Goal: Navigation & Orientation: Find specific page/section

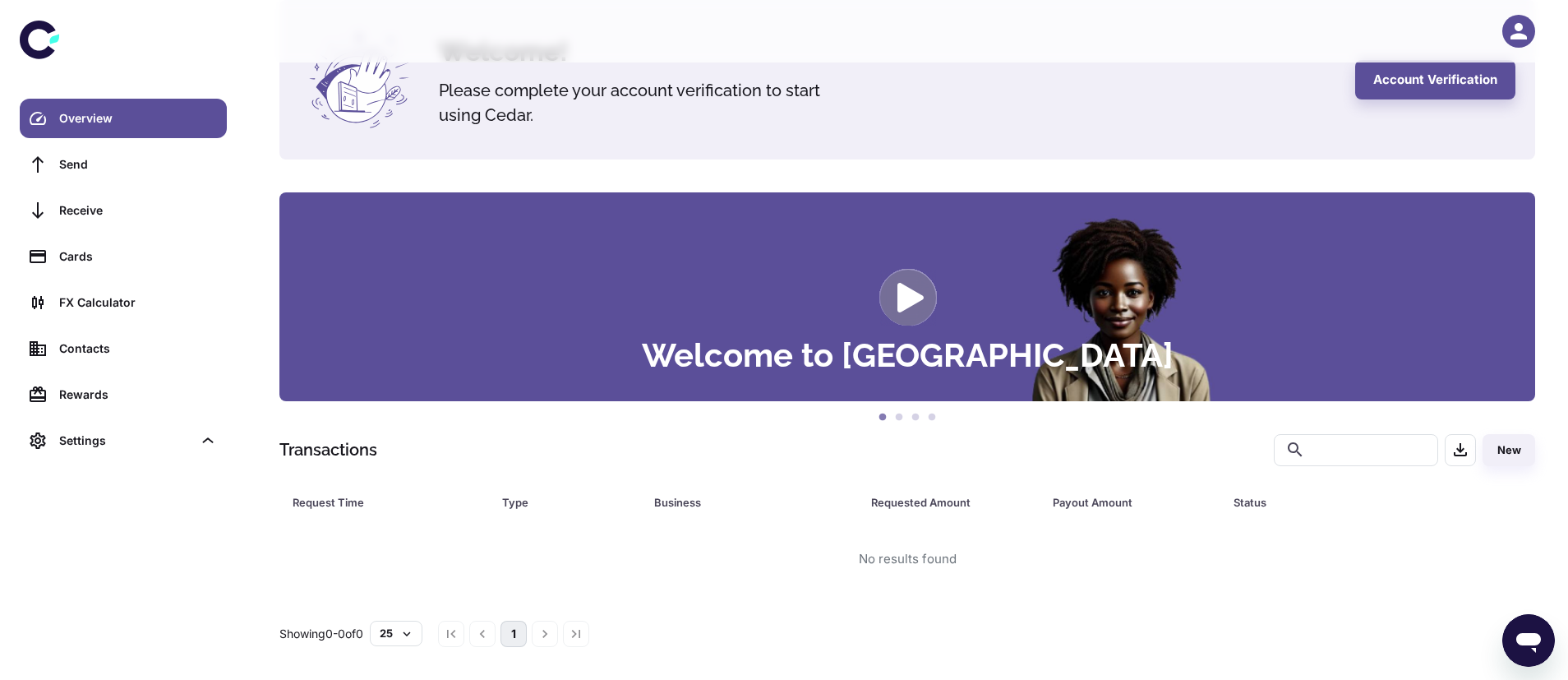
click at [1521, 29] on icon "button" at bounding box center [1518, 31] width 16 height 16
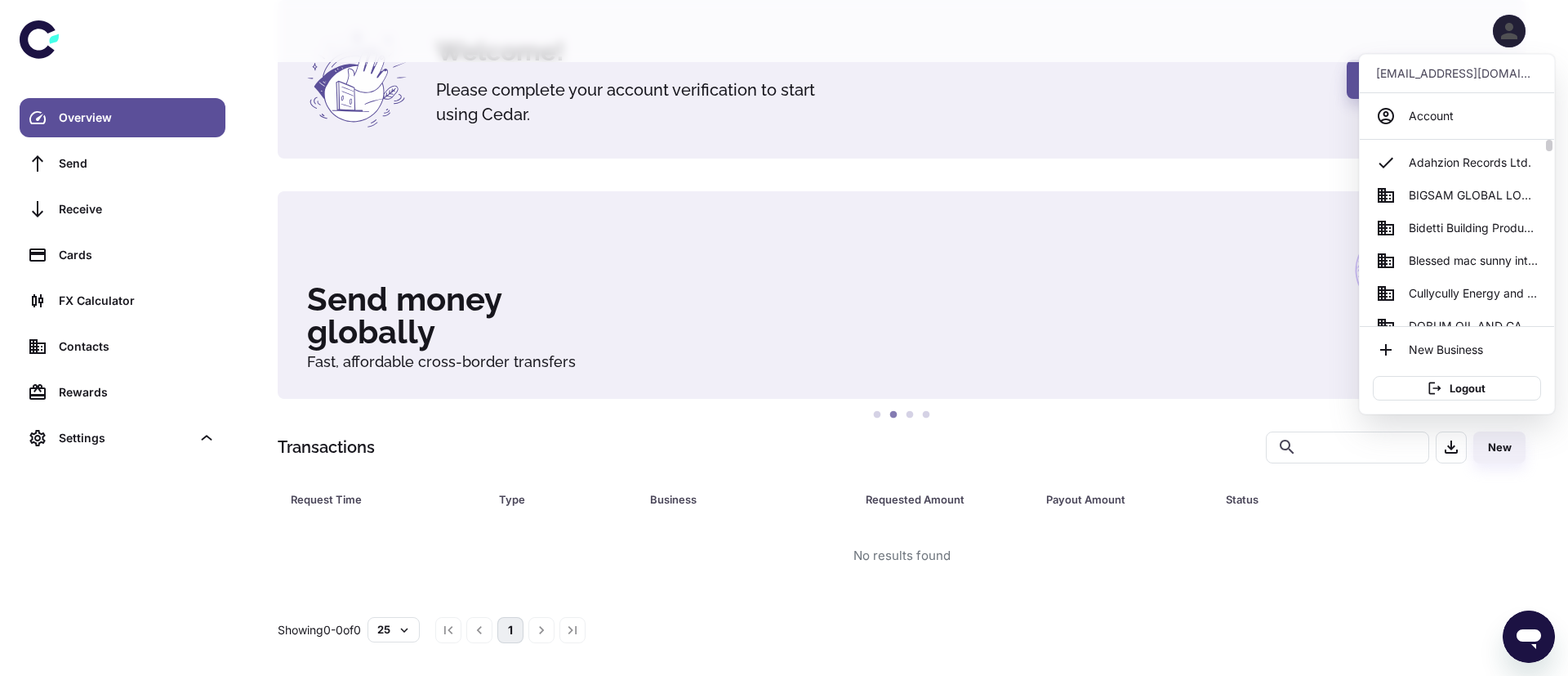
click at [1439, 194] on span "BIGSAM GLOBAL LOGISTICS LTD" at bounding box center [1474, 195] width 129 height 18
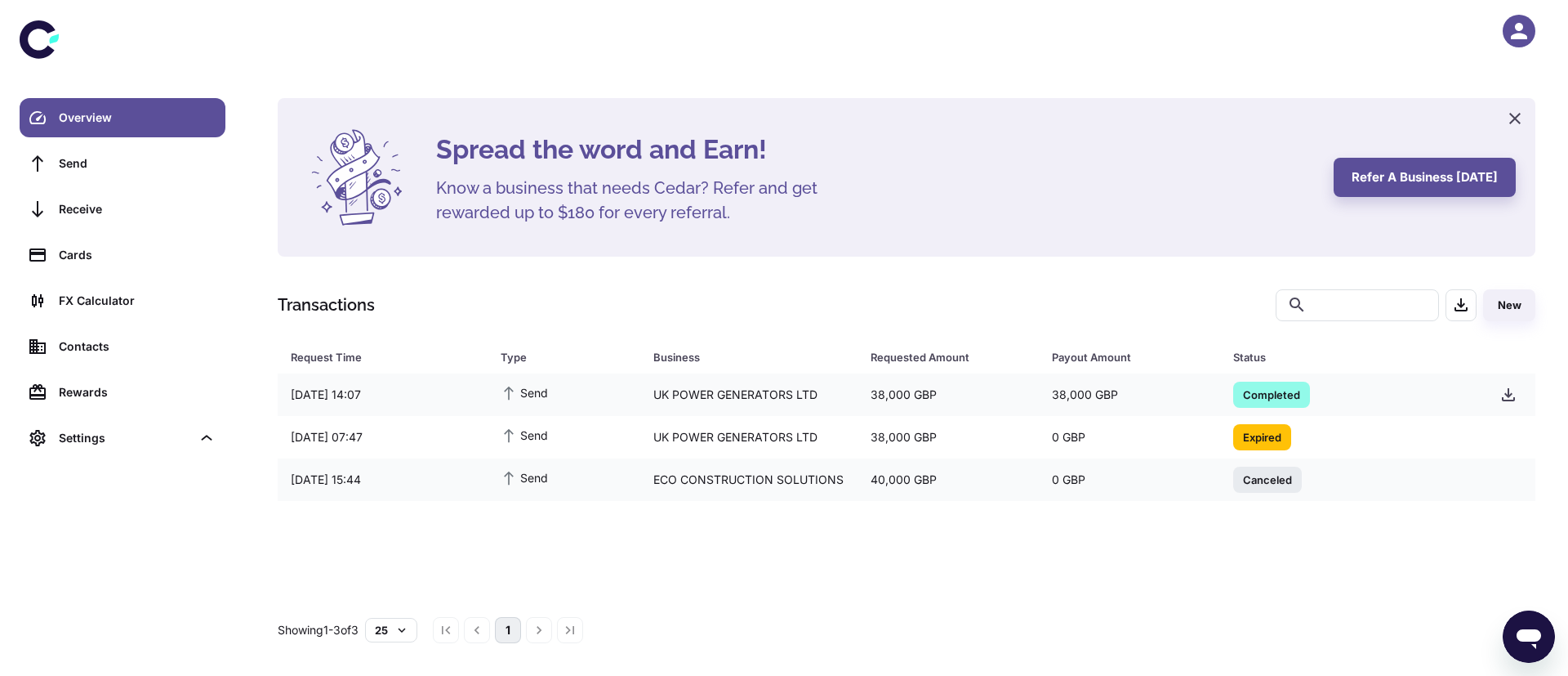
click at [1512, 32] on icon "button" at bounding box center [1519, 31] width 25 height 25
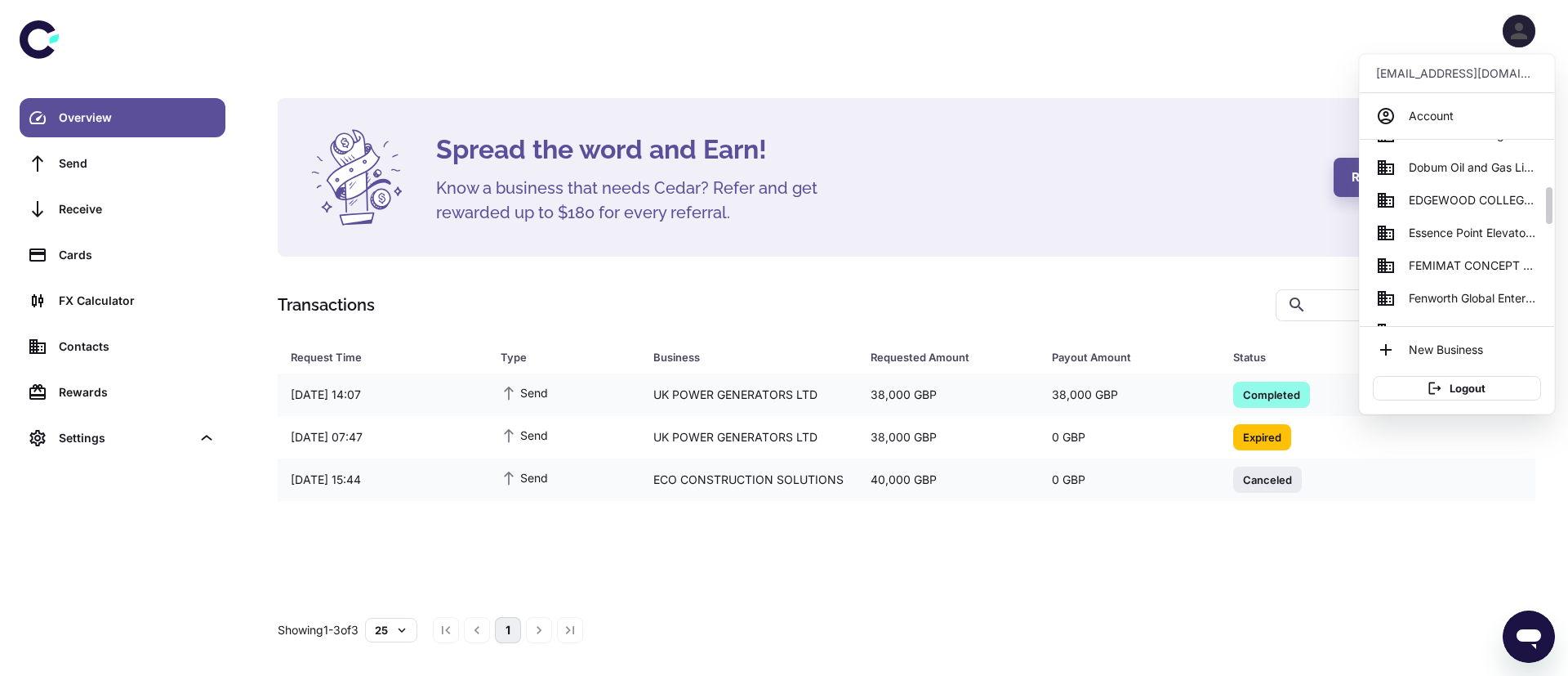
scroll to position [226, 0]
click at [1485, 239] on link "Essence Point Elevators and Allied Services Ltd" at bounding box center [1457, 231] width 181 height 32
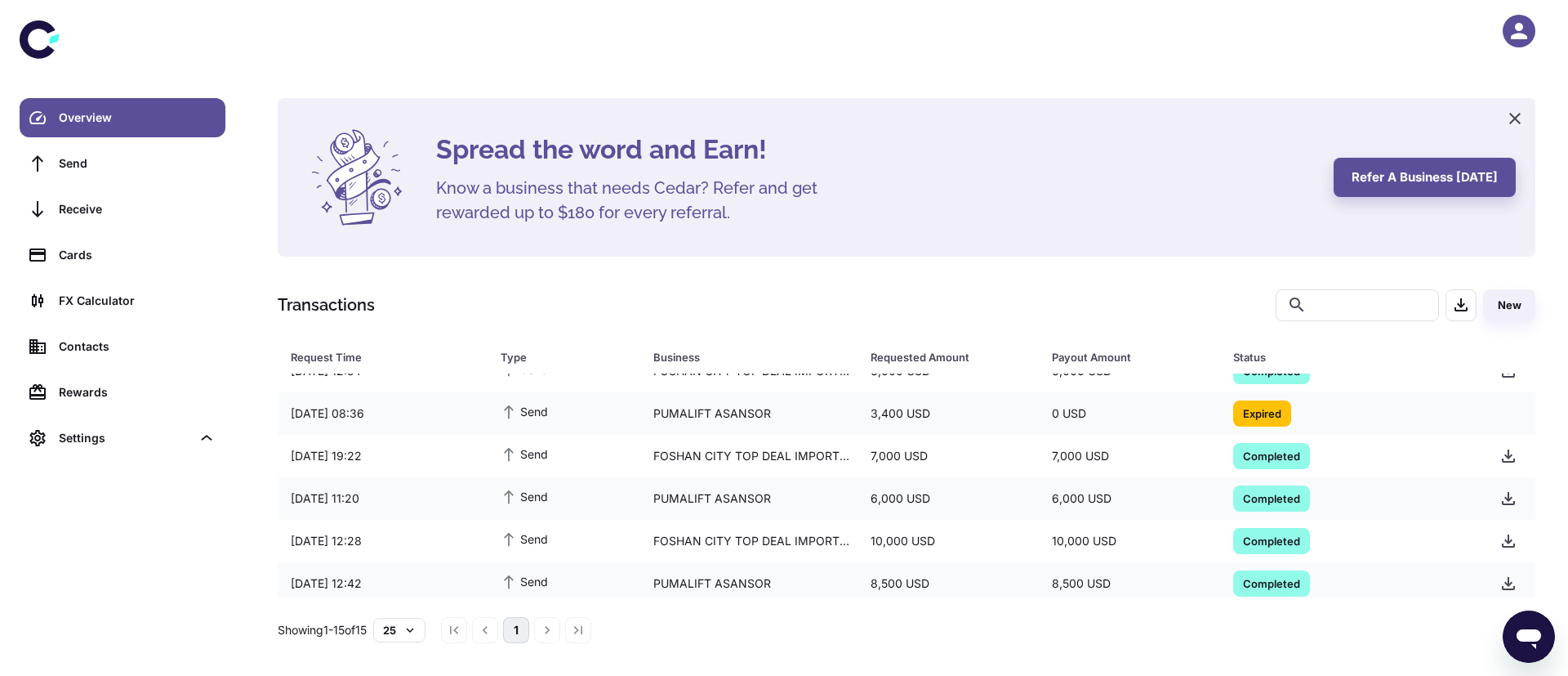
scroll to position [187, 0]
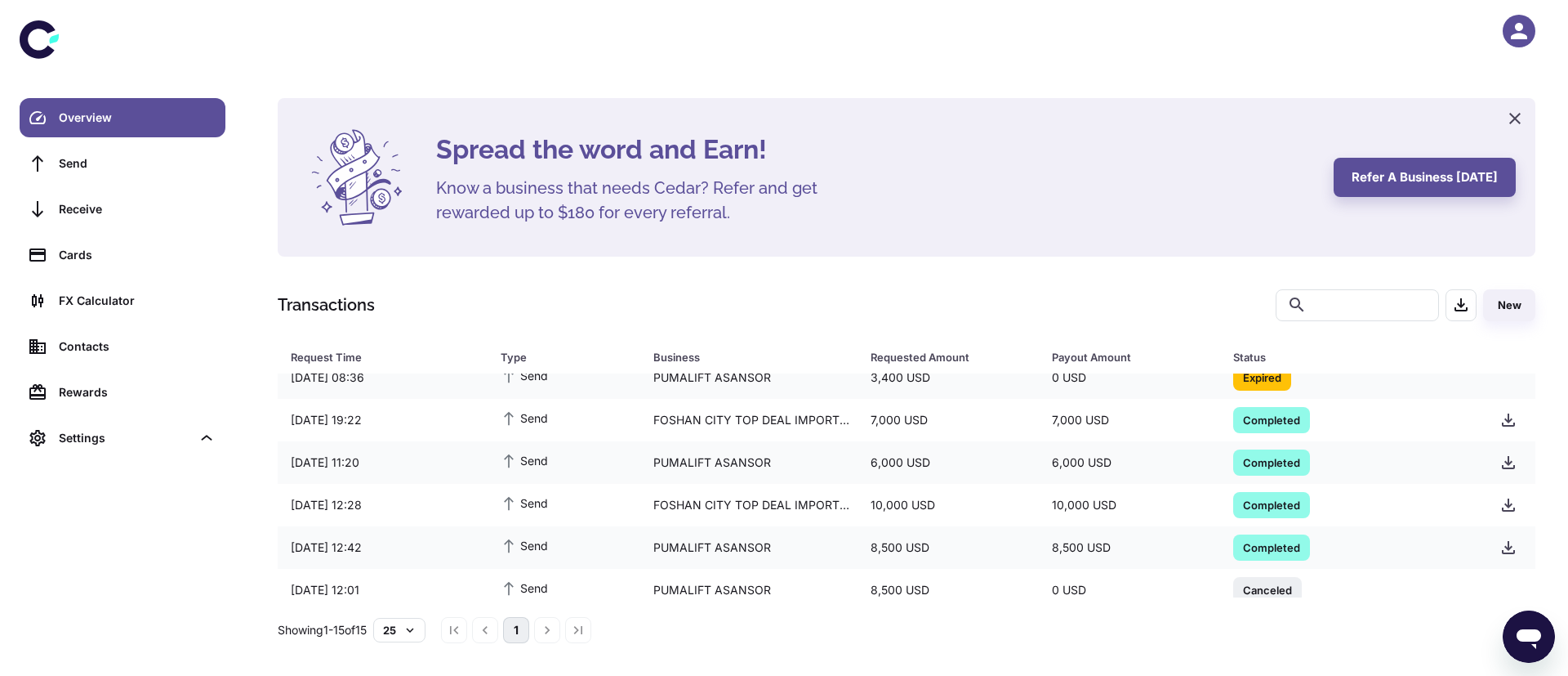
click at [1527, 35] on icon "button" at bounding box center [1519, 31] width 25 height 25
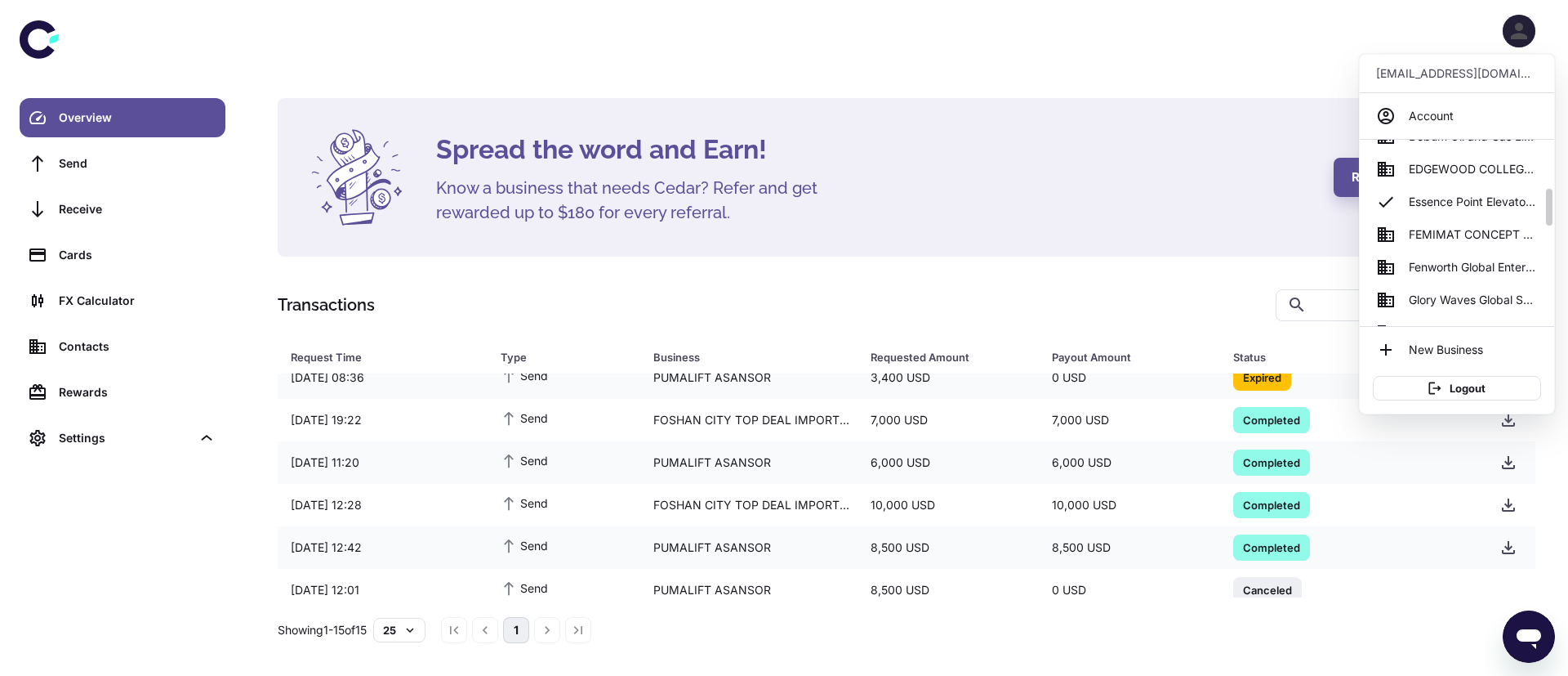
scroll to position [261, 0]
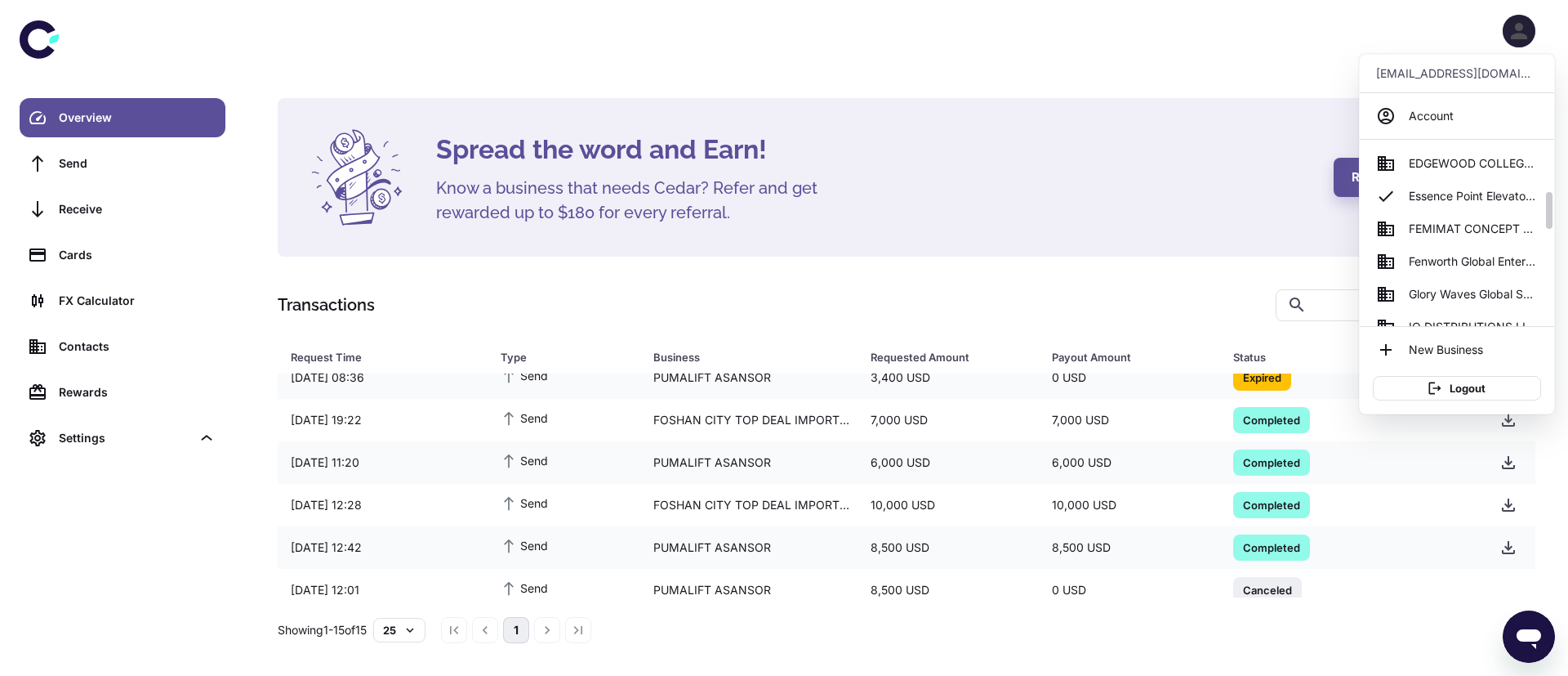
click at [1458, 293] on span "Glory Waves Global System Co. Int Ltd" at bounding box center [1474, 294] width 129 height 18
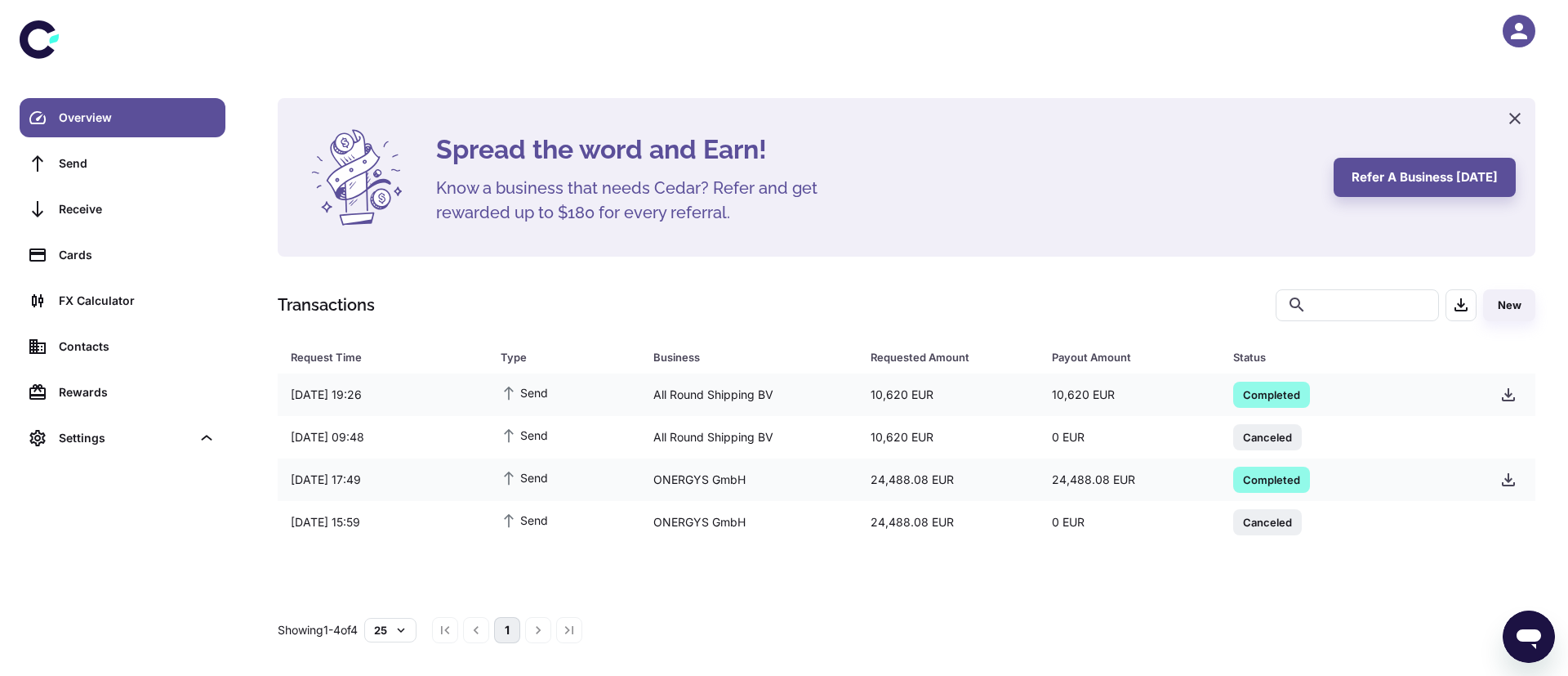
click at [1528, 36] on icon "button" at bounding box center [1519, 31] width 25 height 25
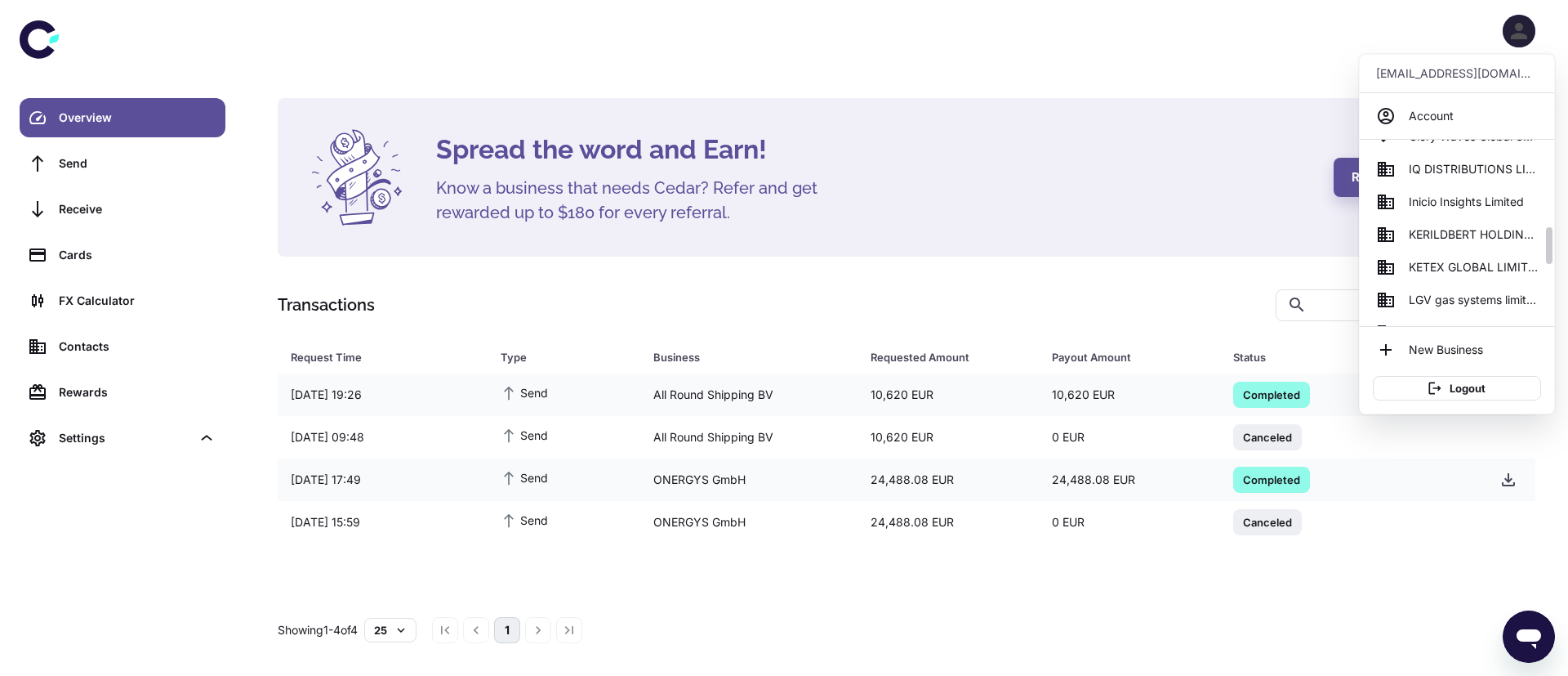
scroll to position [429, 0]
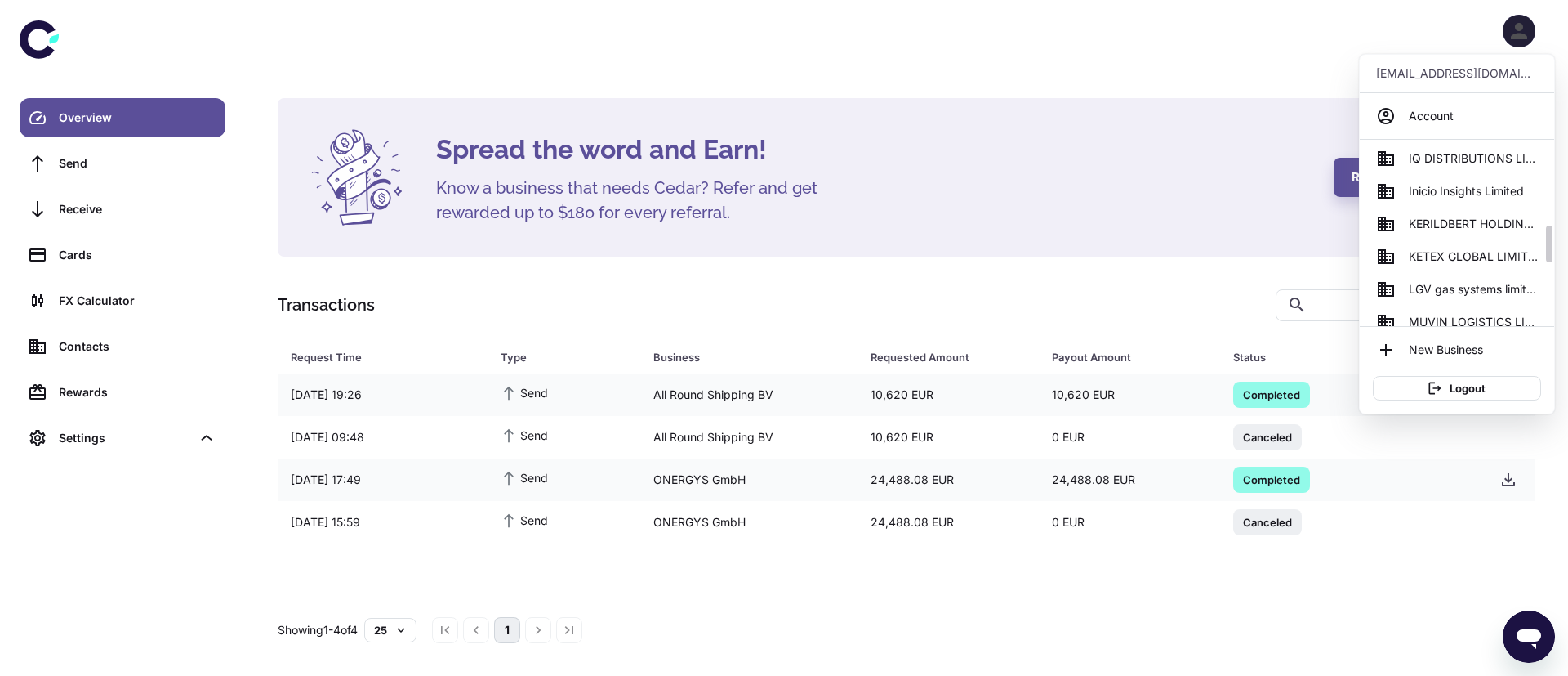
click at [1466, 224] on span "KERILDBERT HOLDINGS LIMITED" at bounding box center [1474, 223] width 129 height 18
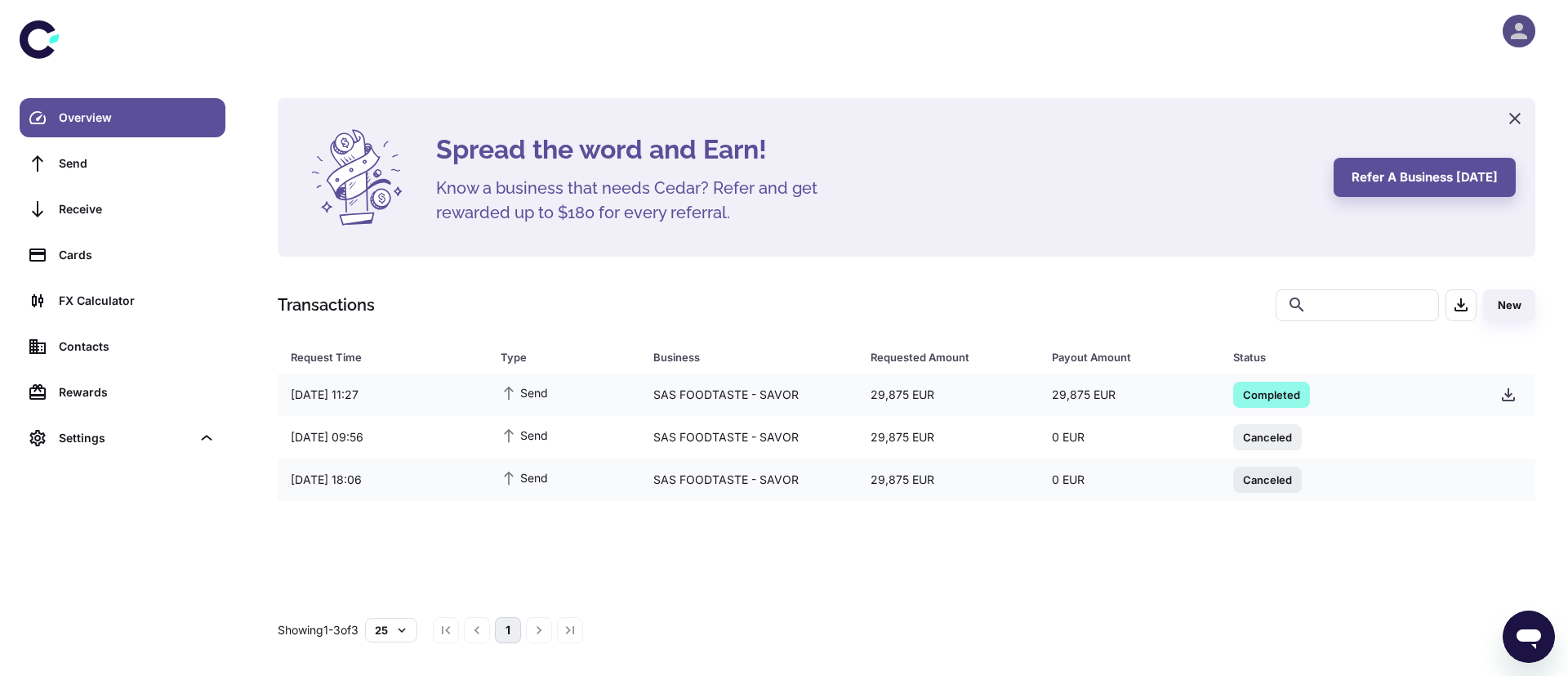
click at [1531, 26] on icon "button" at bounding box center [1519, 31] width 25 height 25
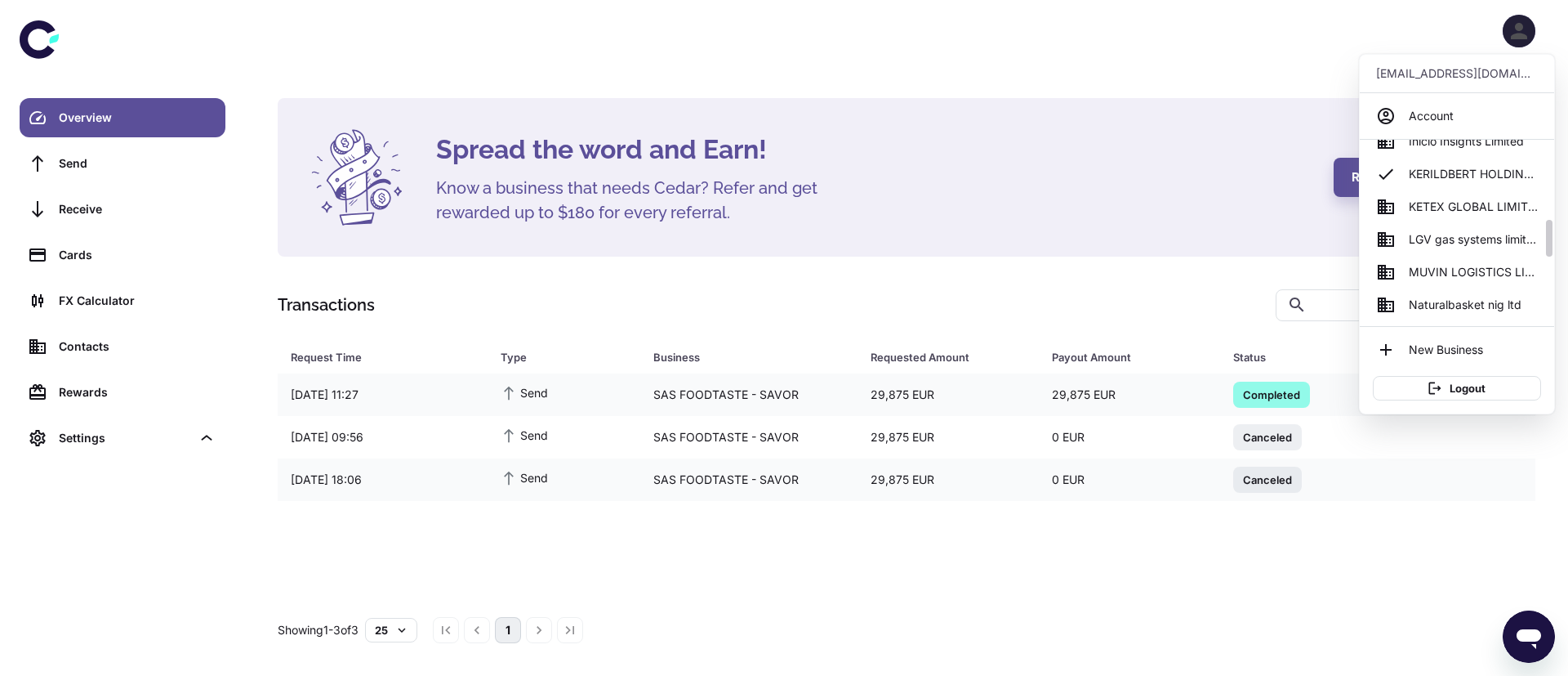
scroll to position [487, 0]
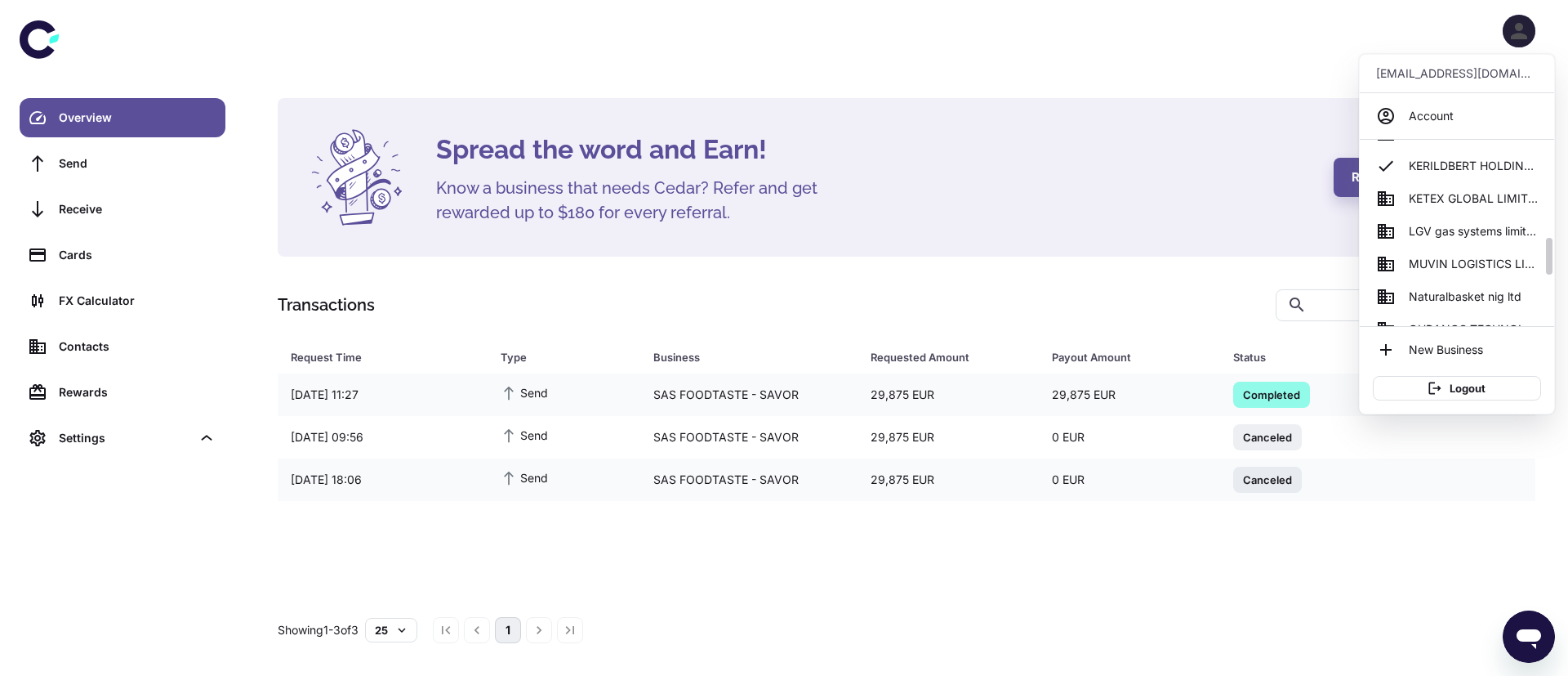
click at [1464, 235] on span "LGV gas systems limited" at bounding box center [1474, 231] width 129 height 18
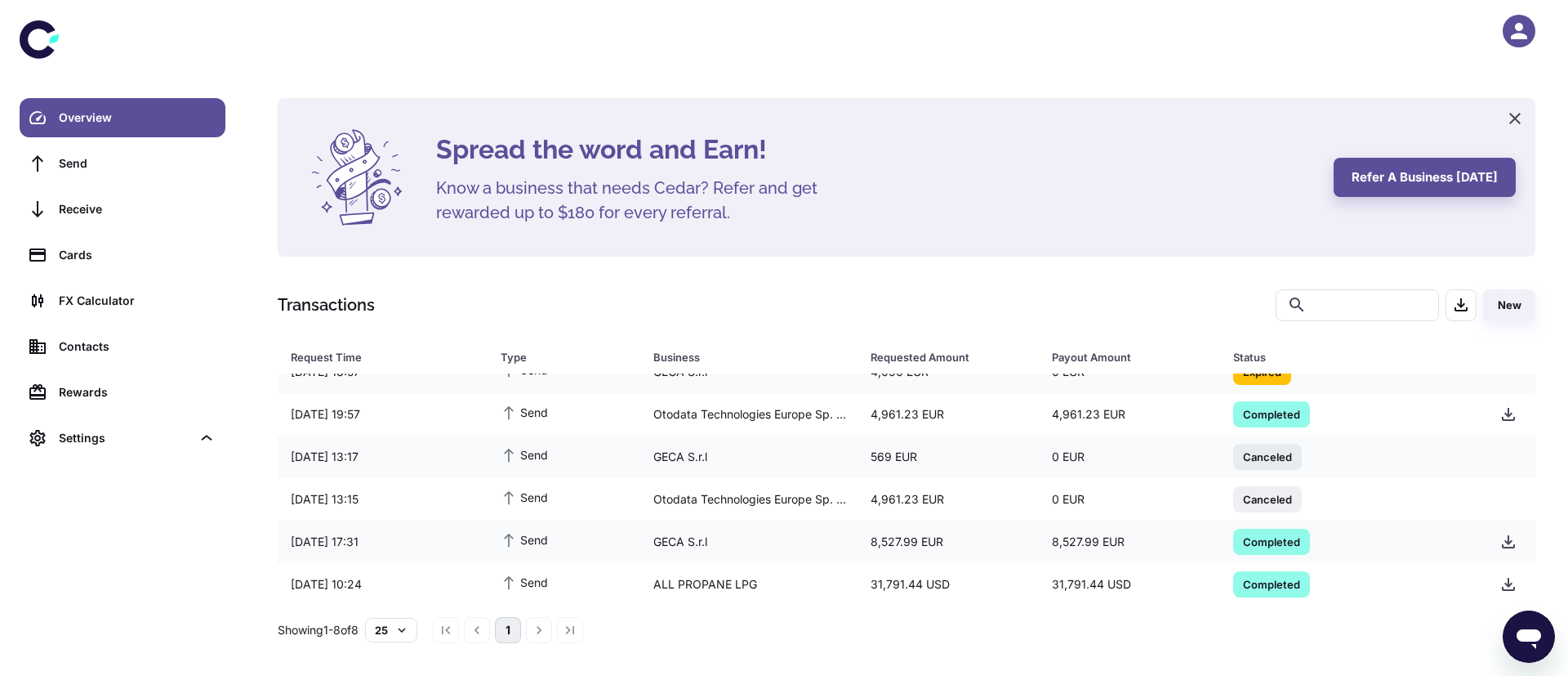
scroll to position [116, 0]
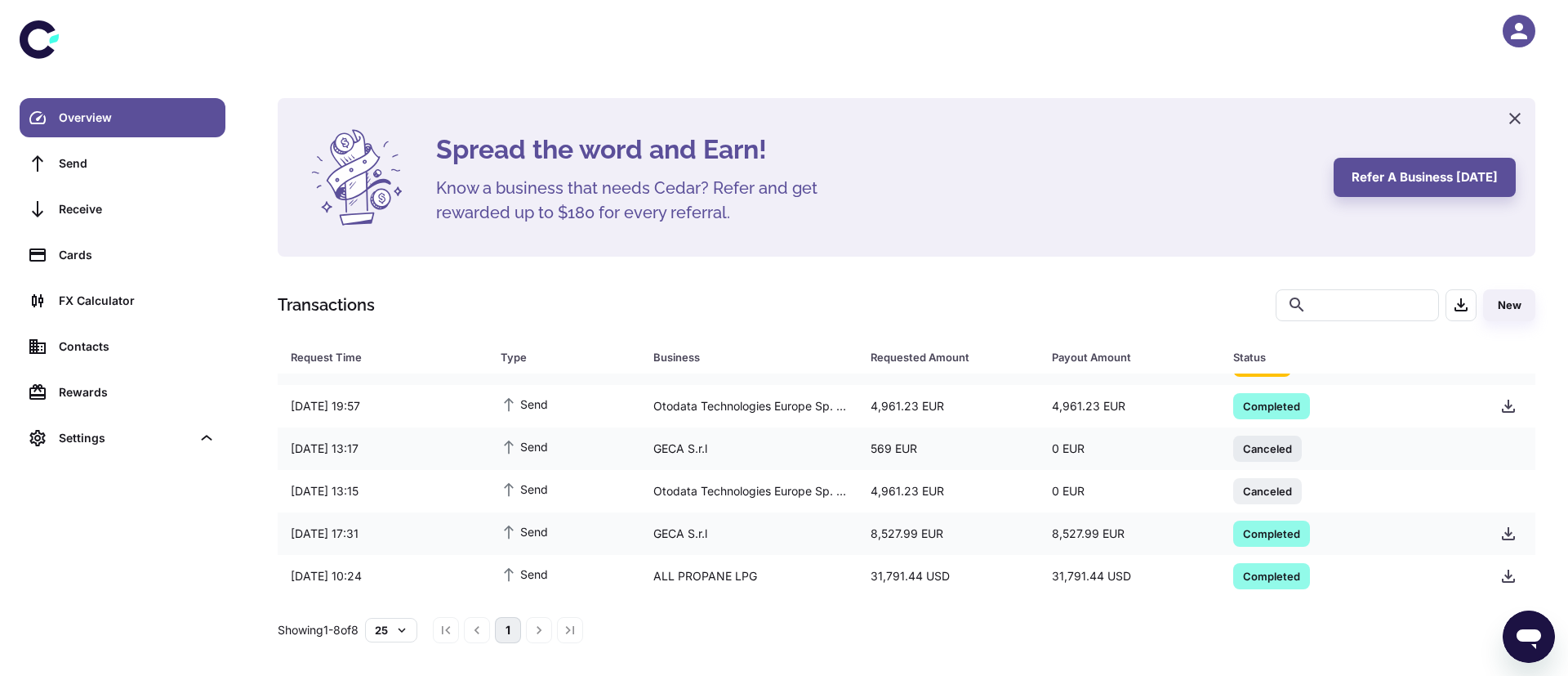
click at [1516, 41] on icon "button" at bounding box center [1519, 31] width 25 height 25
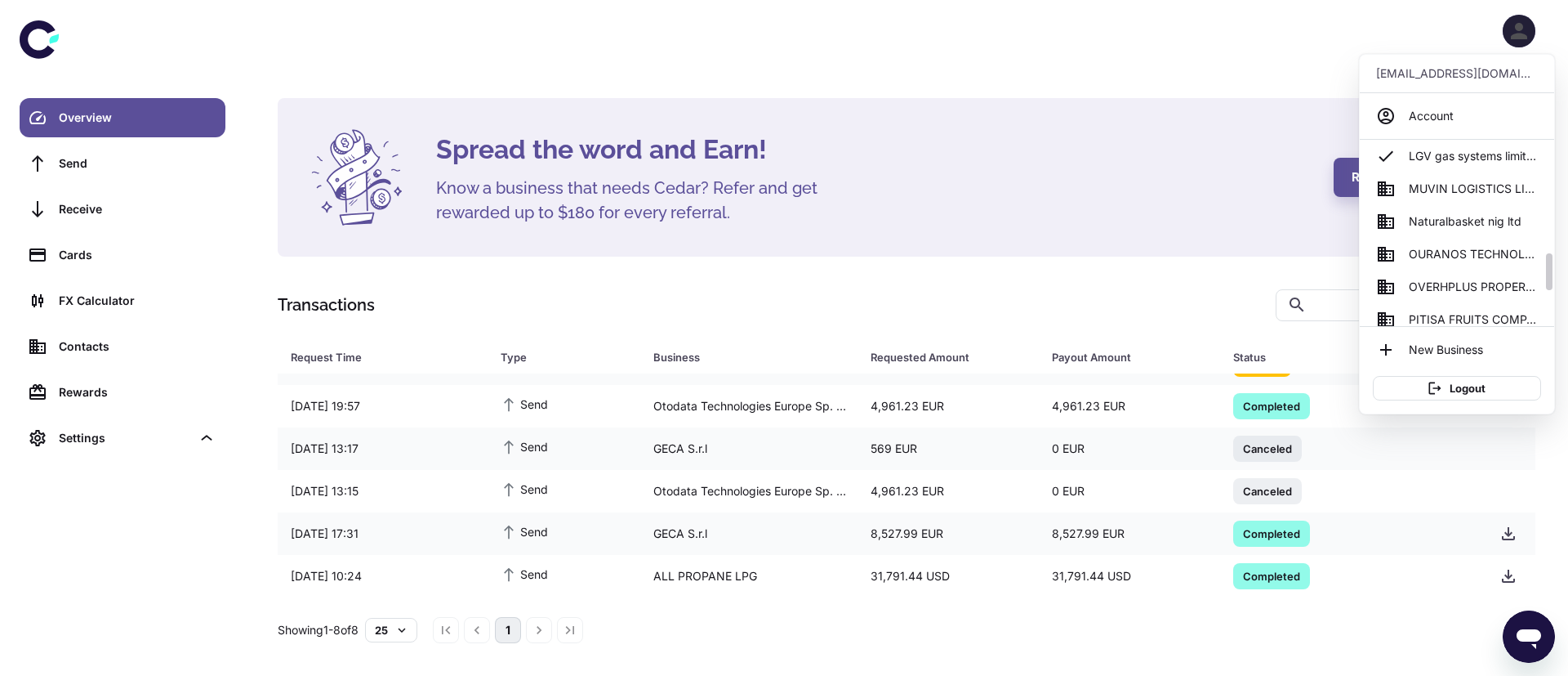
scroll to position [563, 0]
click at [1482, 221] on span "Naturalbasket nig ltd" at bounding box center [1465, 221] width 112 height 18
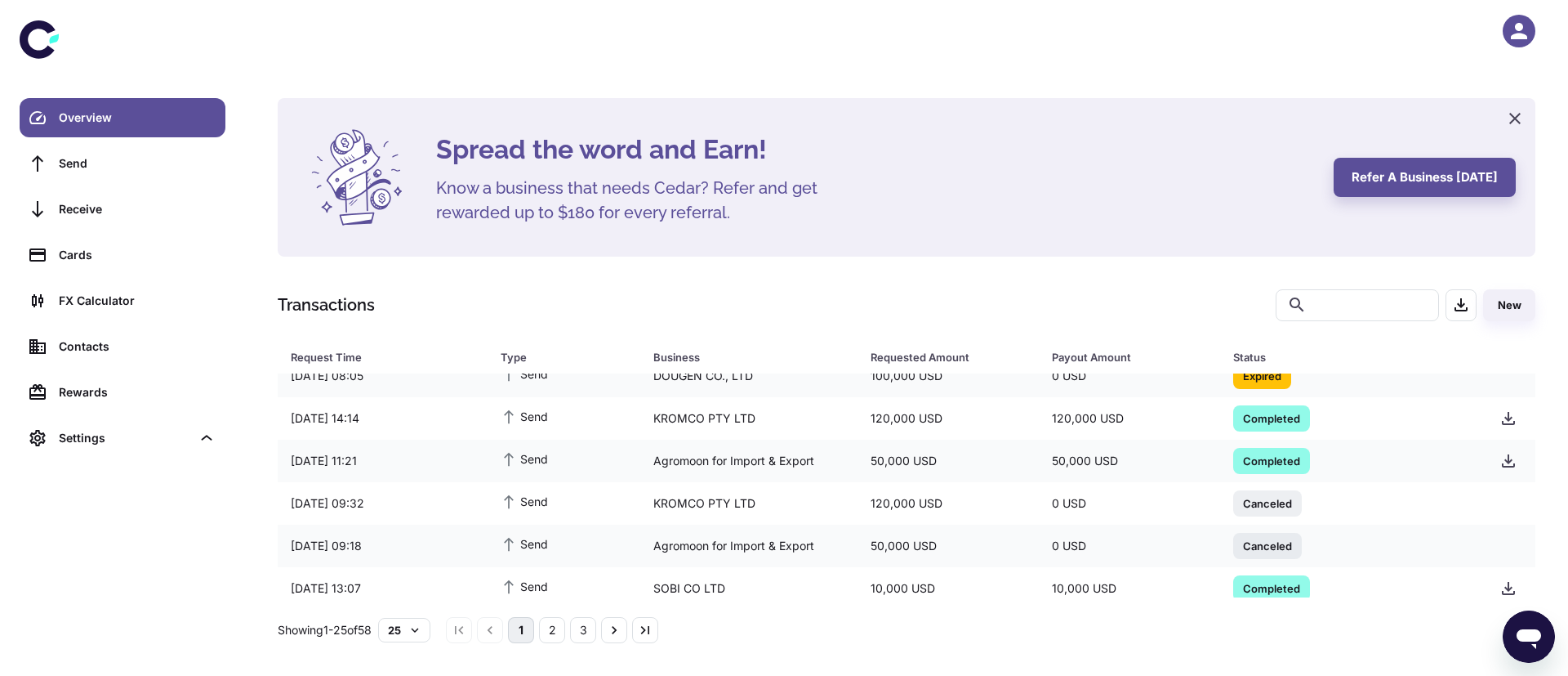
scroll to position [809, 0]
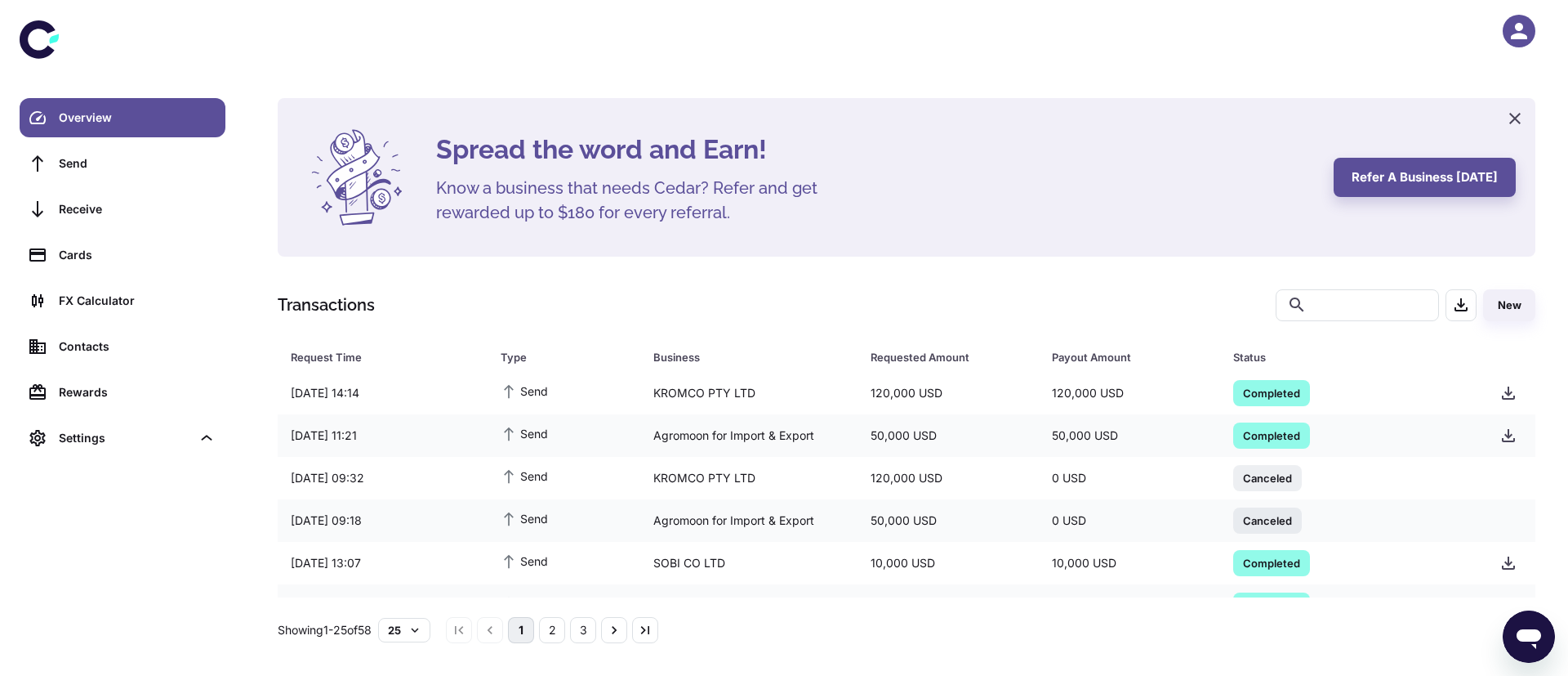
click at [1525, 37] on icon "button" at bounding box center [1519, 31] width 16 height 16
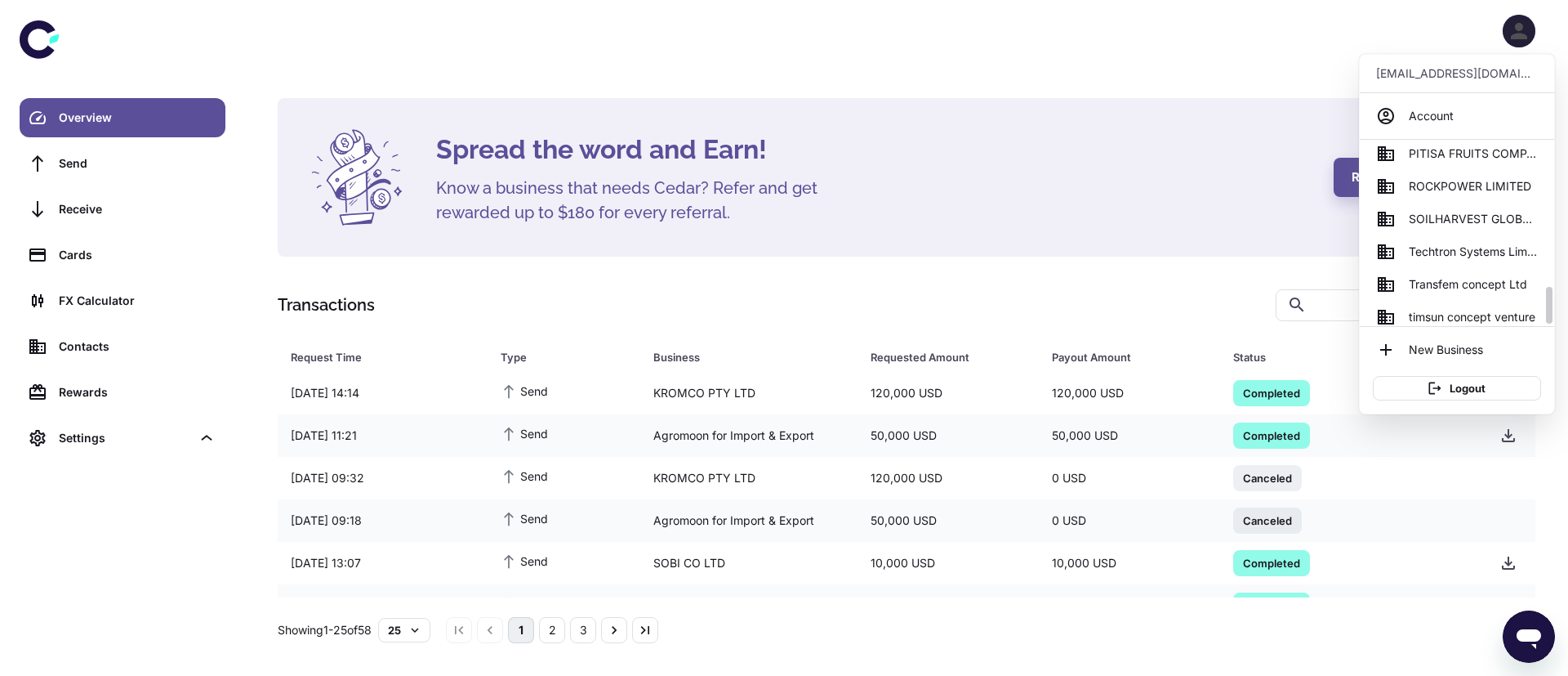
scroll to position [735, 0]
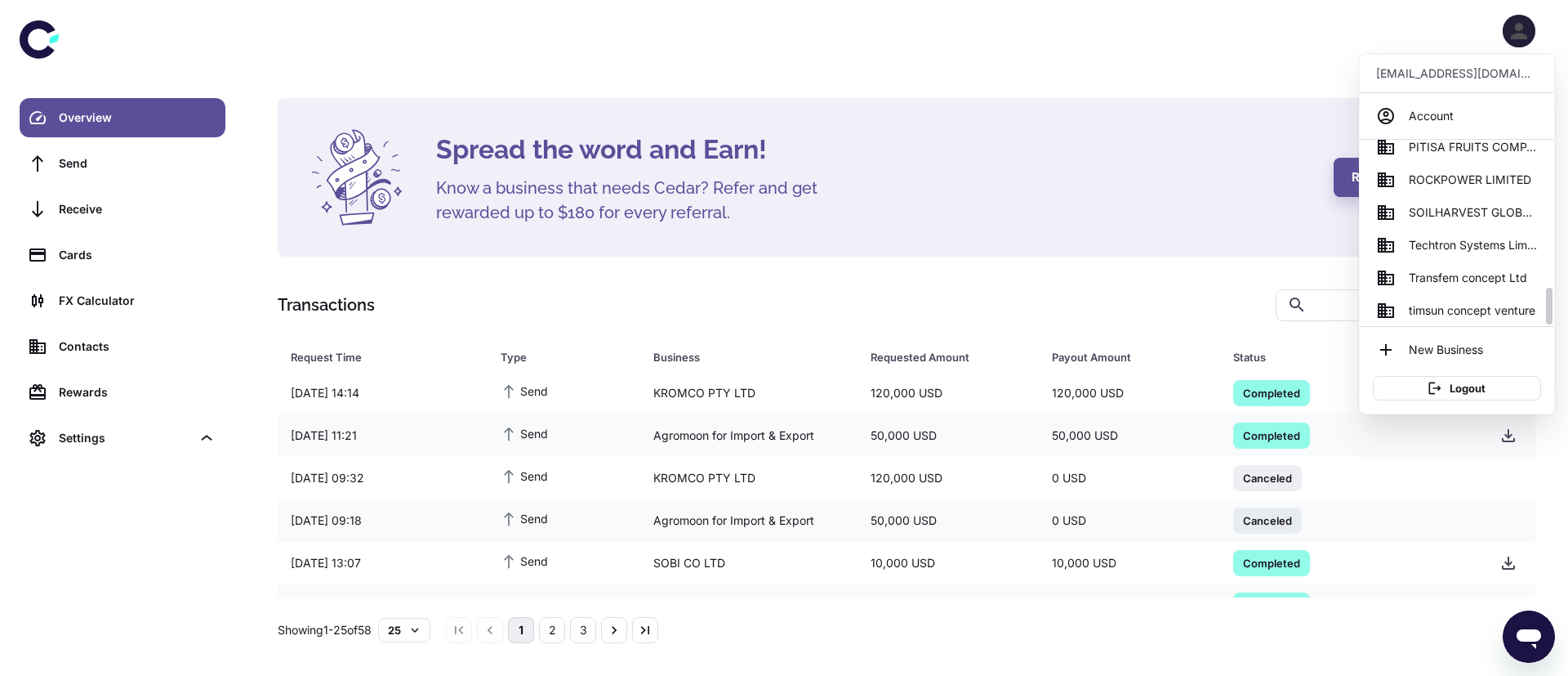
click at [1483, 215] on span "SOILHARVEST GLOBAL BUSINESS SERVICES" at bounding box center [1474, 212] width 129 height 18
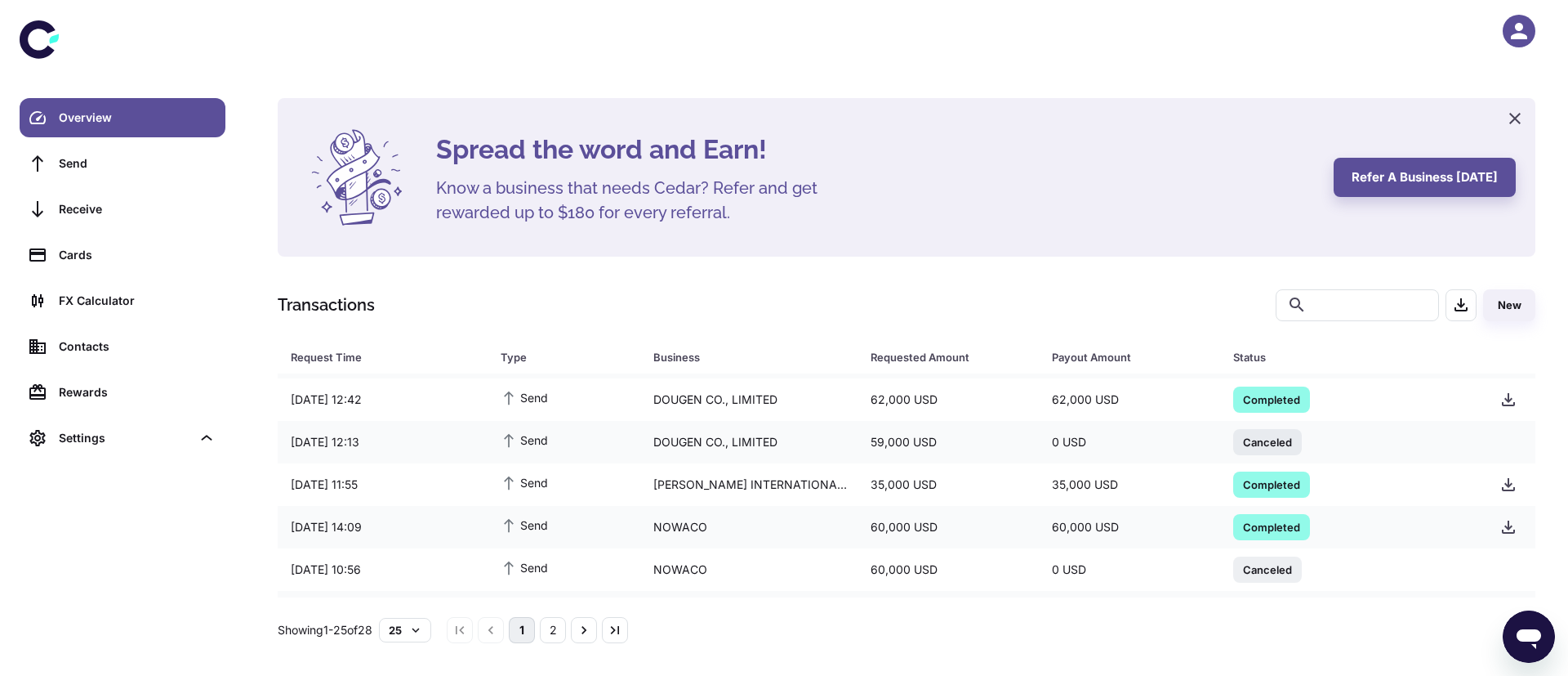
scroll to position [742, 0]
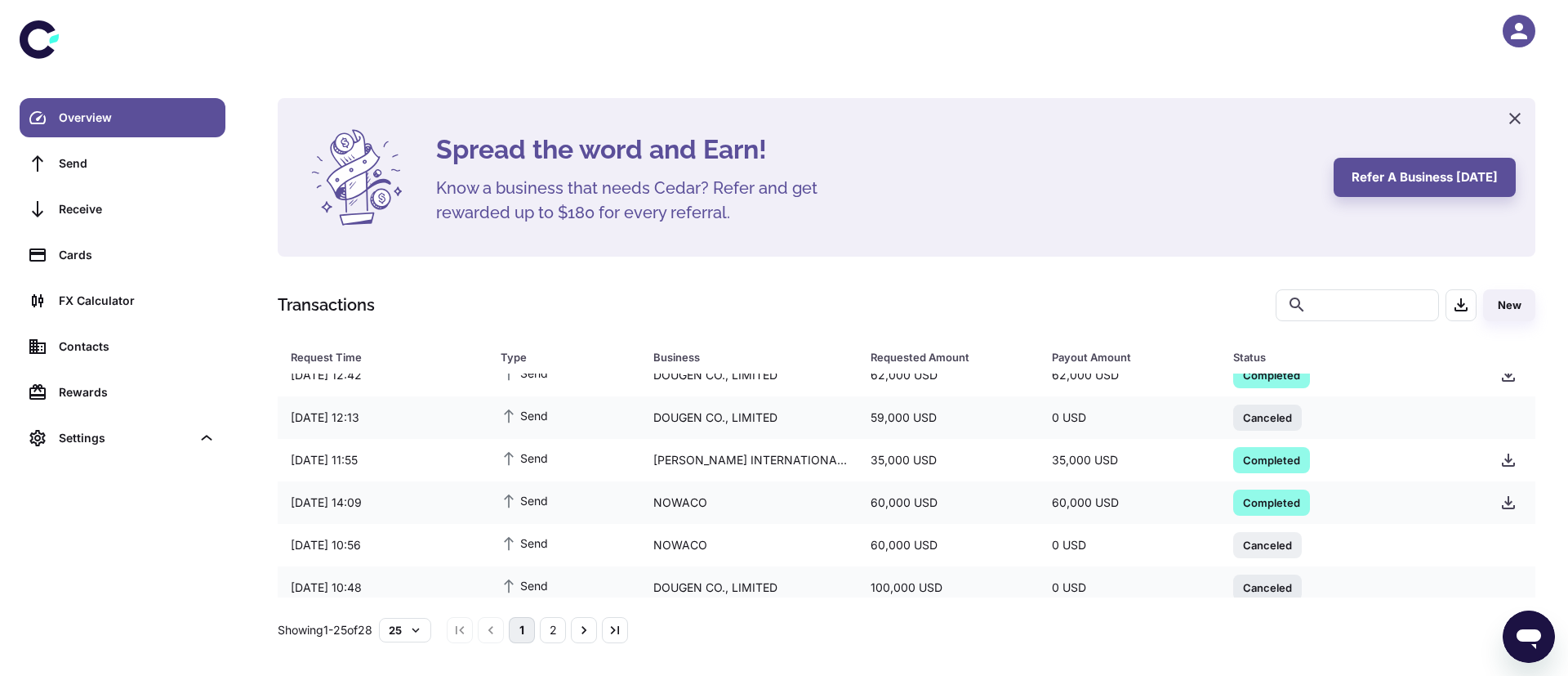
click at [1535, 30] on div "button" at bounding box center [1519, 31] width 32 height 32
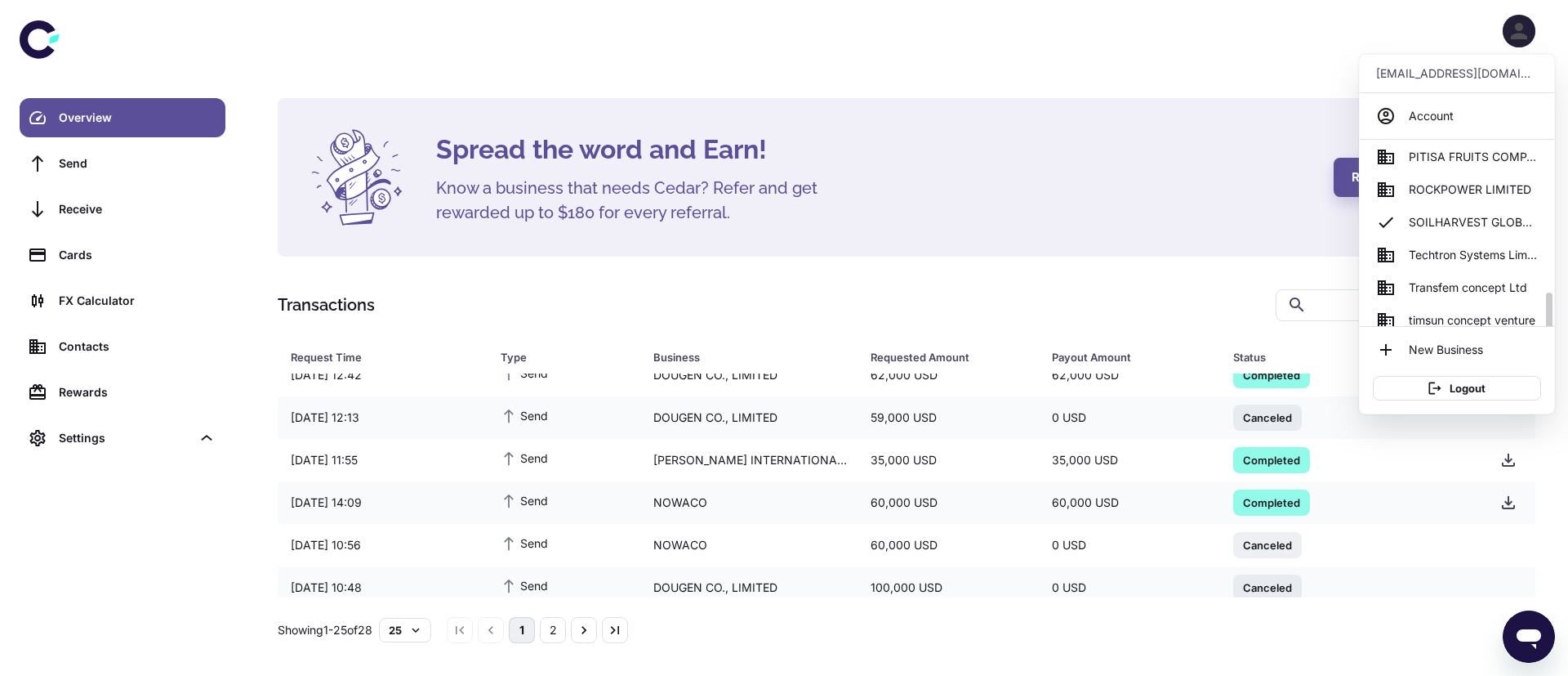
scroll to position [730, 0]
click at [1476, 255] on span "Techtron Systems Limited" at bounding box center [1474, 249] width 129 height 18
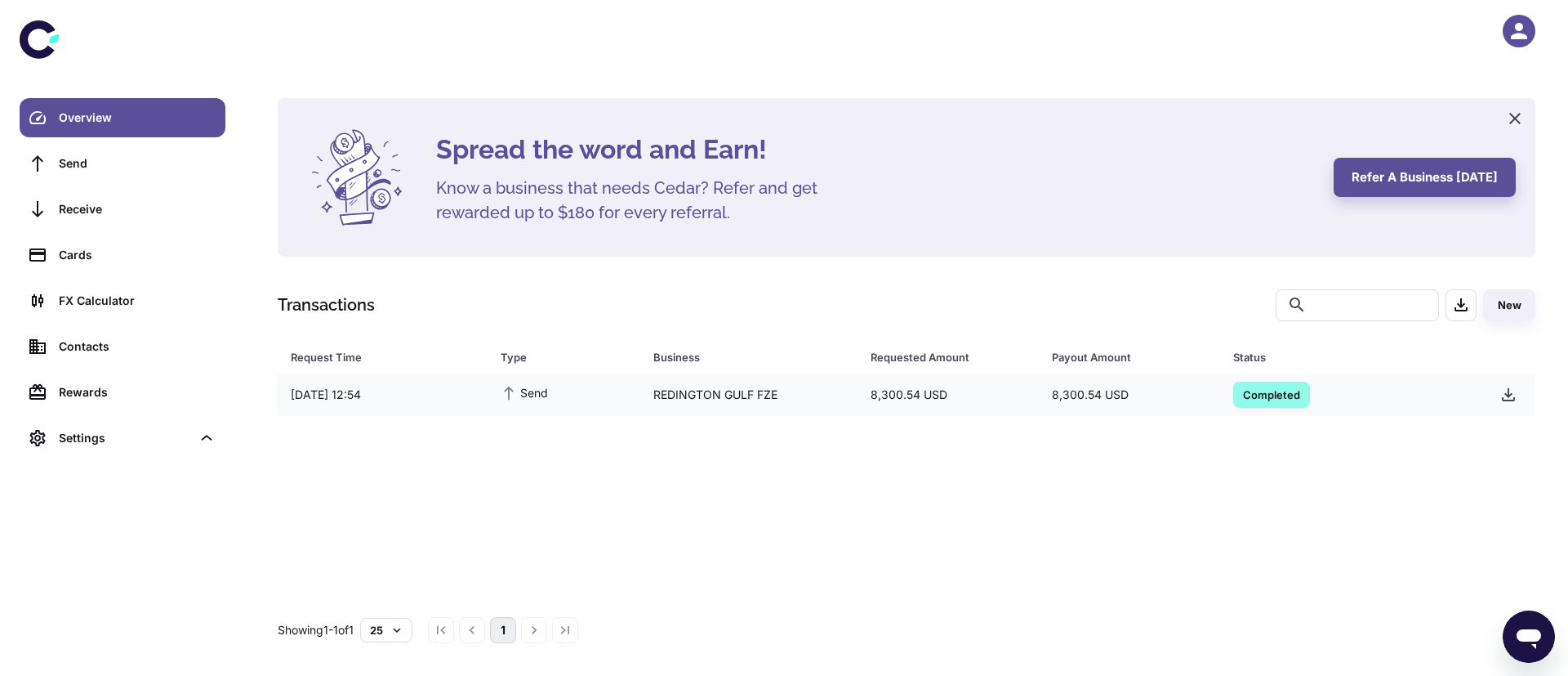
click at [1531, 25] on icon "button" at bounding box center [1519, 31] width 25 height 25
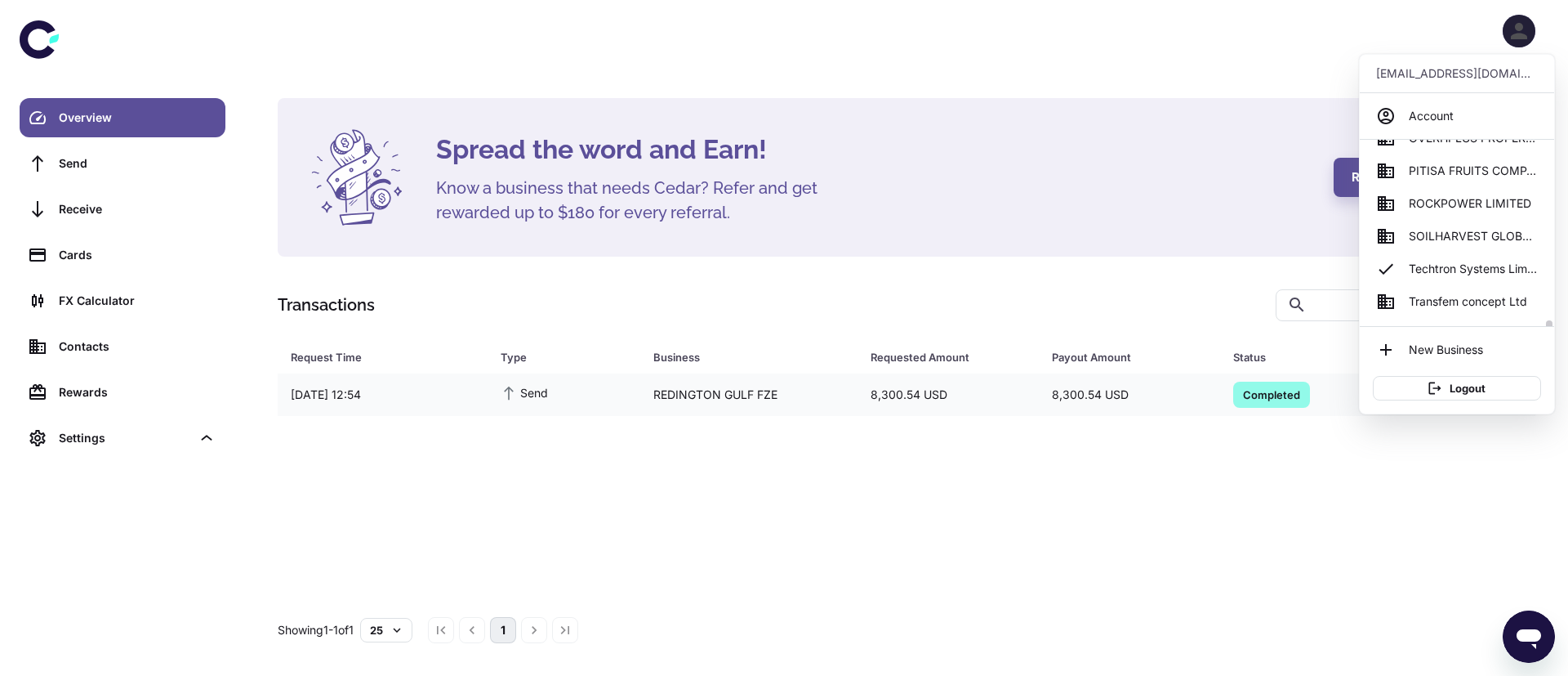
scroll to position [742, 0]
